Goal: Transaction & Acquisition: Purchase product/service

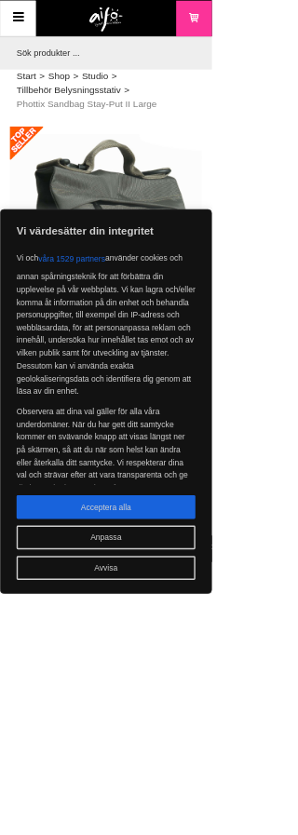
click at [297, 647] on html "Vi värdesätter din integritet Vi och våra 1529 partners använder cookies och an…" at bounding box center [149, 417] width 298 height 835
click at [192, 746] on div "Vi värdesätter din integritet Vi och våra 1529 partners använder cookies och an…" at bounding box center [149, 564] width 298 height 541
click at [213, 696] on p "Observera att dina val gäller för alla våra underdomäner. När du har gett ditt …" at bounding box center [148, 633] width 251 height 125
click at [224, 730] on button "Acceptera alla" at bounding box center [148, 714] width 251 height 34
checkbox input "true"
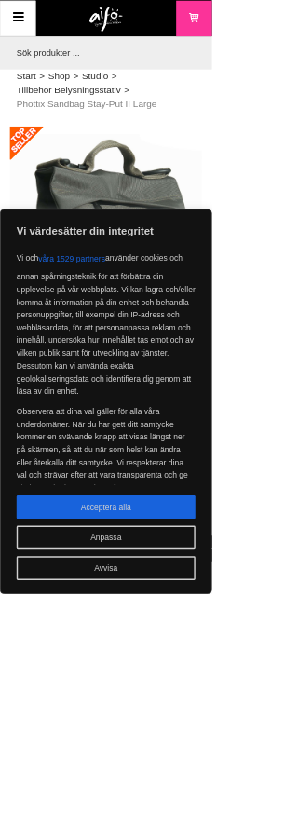
checkbox input "true"
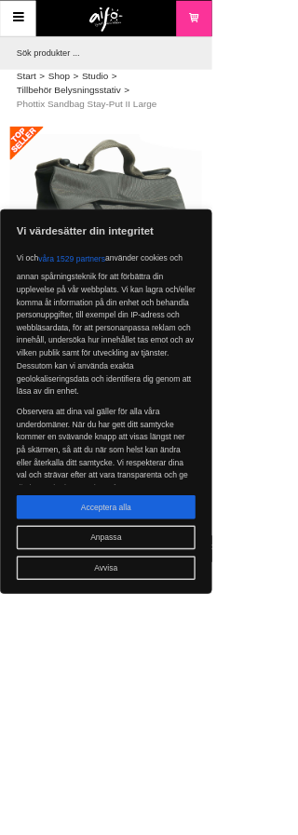
checkbox input "true"
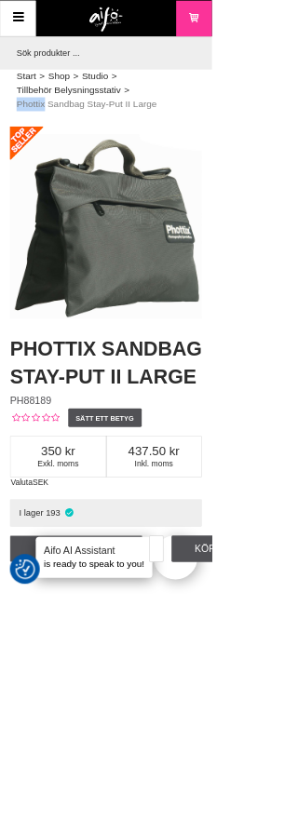
click at [7, 138] on div "Start > Shop > Studio > Tillbehör Belysningsstativ > Phottix Sandbag Stay-Put I…" at bounding box center [149, 133] width 298 height 71
click at [14, 170] on section "Start > Shop > Studio > Tillbehör Belysningsstativ > Phottix Sandbag Stay-Put I…" at bounding box center [149, 149] width 298 height 57
click at [38, 200] on div "Phottix Stay-Put SandbagII Large 10 kg" at bounding box center [149, 313] width 270 height 270
click at [20, 268] on div "Phottix Stay-Put SandbagII Large 10 kg" at bounding box center [149, 313] width 270 height 270
click at [15, 297] on div "Phottix Stay-Put SandbagII Large 10 kg" at bounding box center [149, 313] width 270 height 270
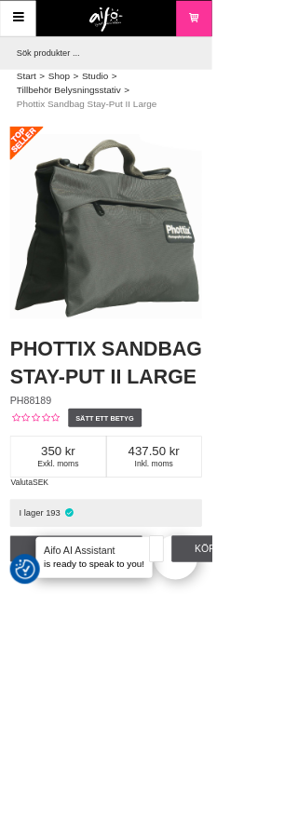
click at [26, 323] on div "Phottix Stay-Put SandbagII Large 10 kg" at bounding box center [149, 313] width 270 height 270
click at [297, 658] on div "Phottix Sandbag Stay-Put II Large PH88189 Sätt ett betyg Exkl. moms 350 Inkl. m…" at bounding box center [149, 633] width 317 height 361
click at [179, 813] on div "Aifo AI Assistant is ready to speak to you!" at bounding box center [132, 784] width 164 height 58
